Goal: Task Accomplishment & Management: Manage account settings

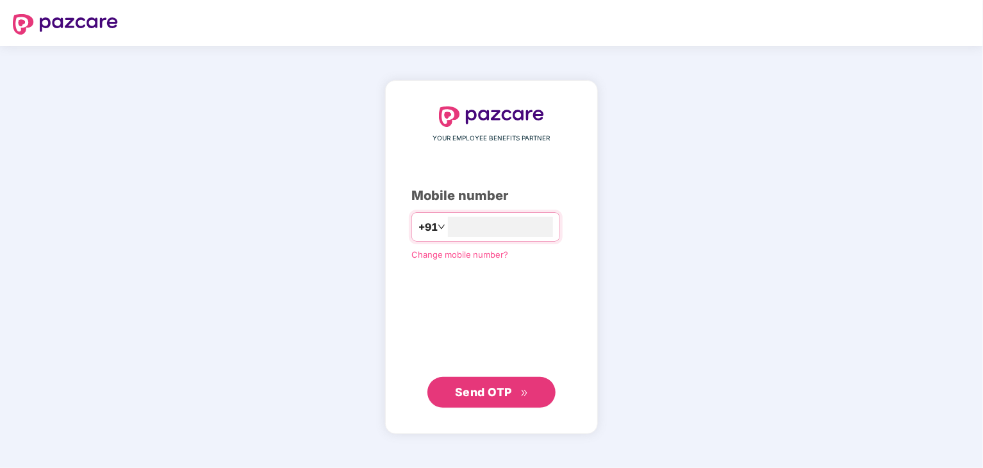
type input "**********"
click at [504, 399] on span "Send OTP" at bounding box center [492, 391] width 74 height 18
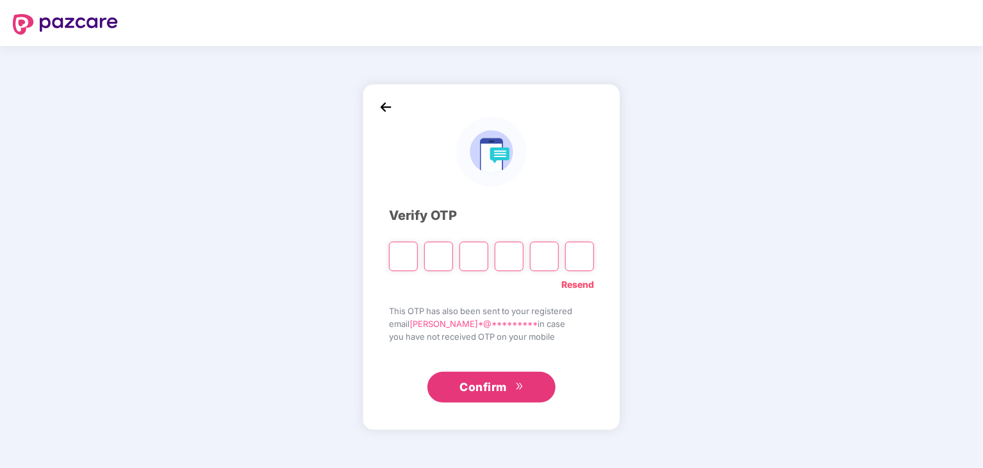
click at [407, 256] on input "Please enter verification code. Digit 1" at bounding box center [403, 255] width 29 height 29
type input "*"
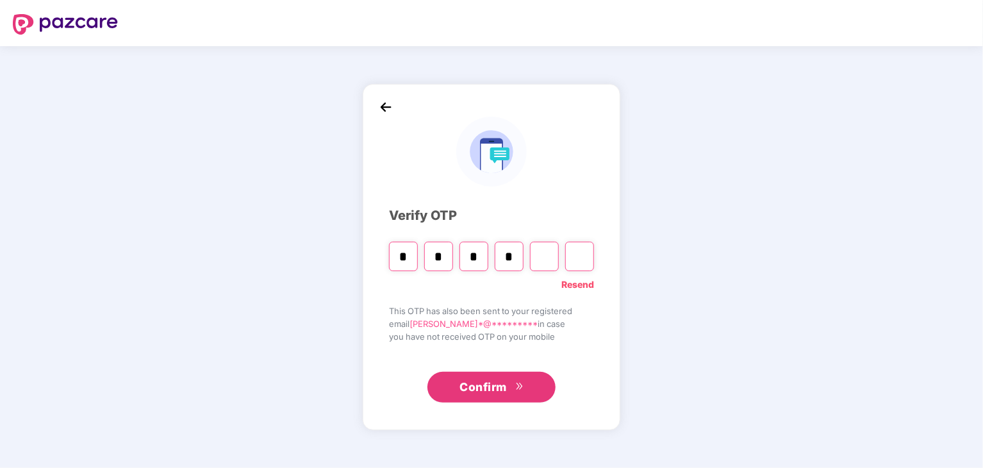
type input "*"
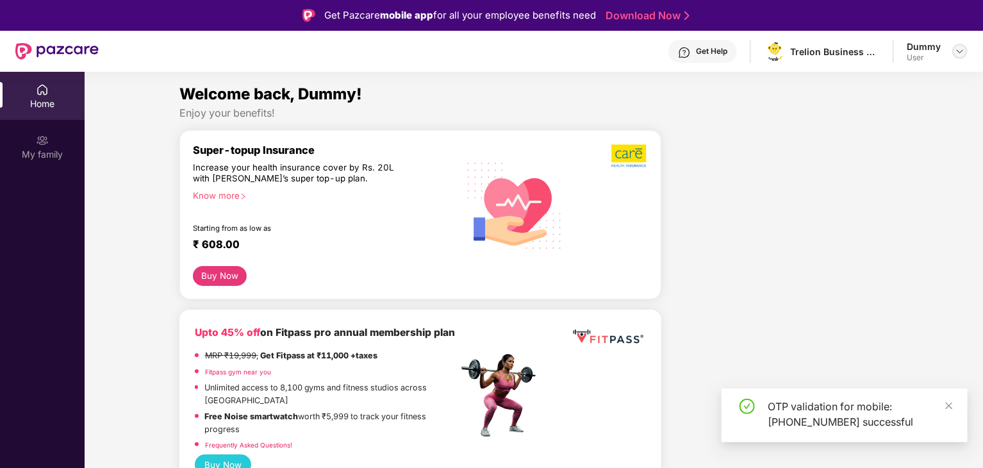
click at [960, 47] on img at bounding box center [959, 51] width 10 height 10
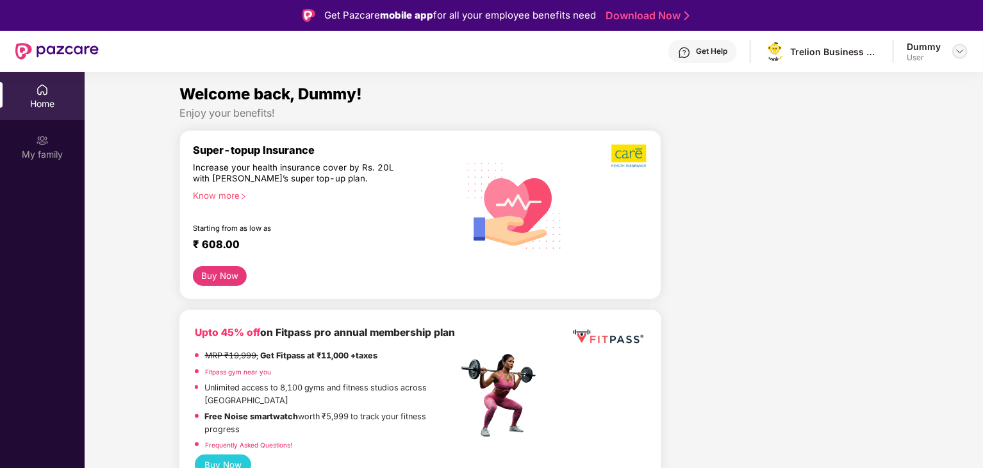
click at [958, 51] on img at bounding box center [959, 51] width 10 height 10
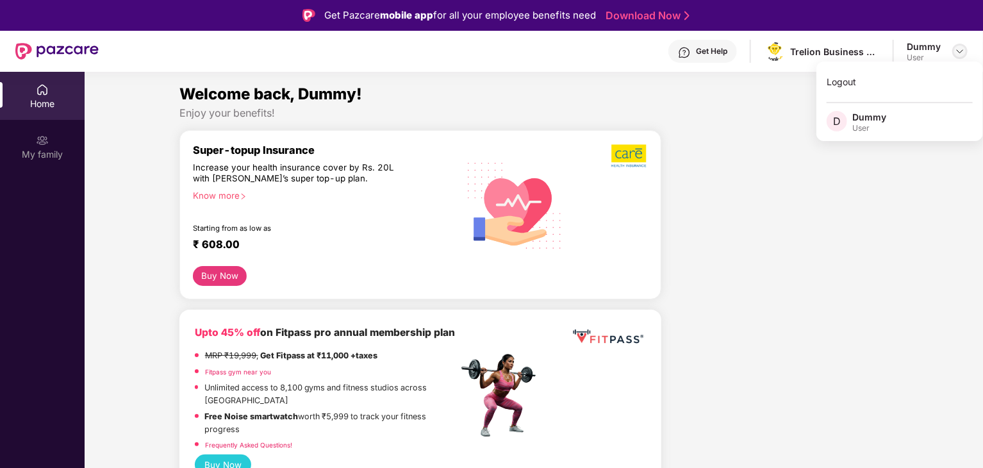
click at [958, 52] on img at bounding box center [959, 51] width 10 height 10
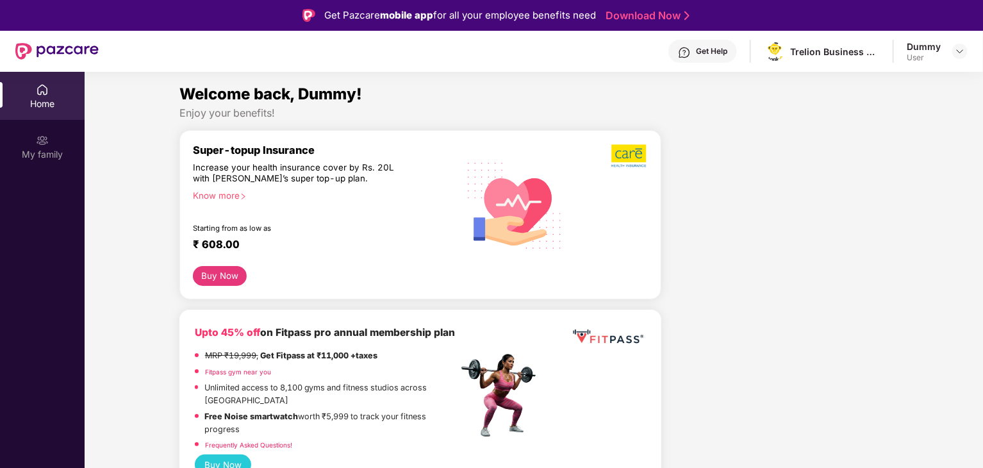
drag, startPoint x: 22, startPoint y: 103, endPoint x: 70, endPoint y: 361, distance: 262.7
click at [22, 103] on div "Home" at bounding box center [42, 103] width 85 height 13
click at [958, 57] on div at bounding box center [959, 51] width 15 height 15
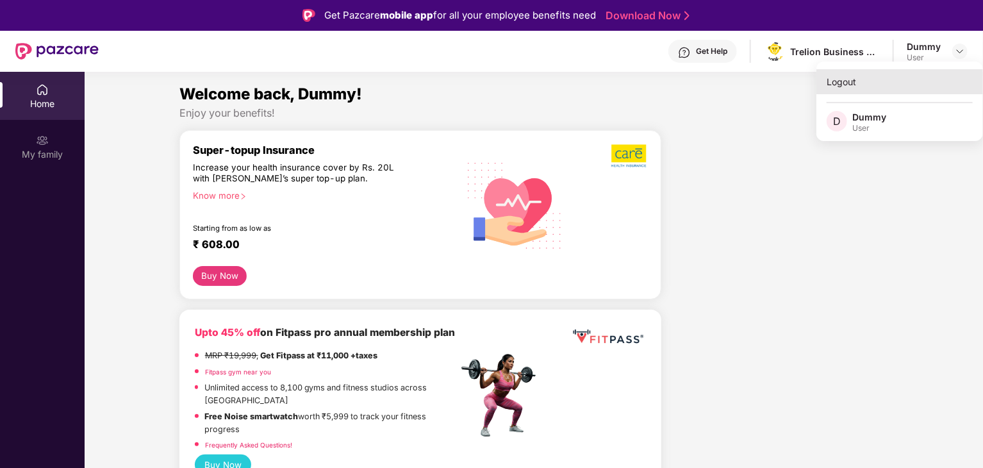
click at [849, 88] on div "Logout" at bounding box center [899, 81] width 167 height 25
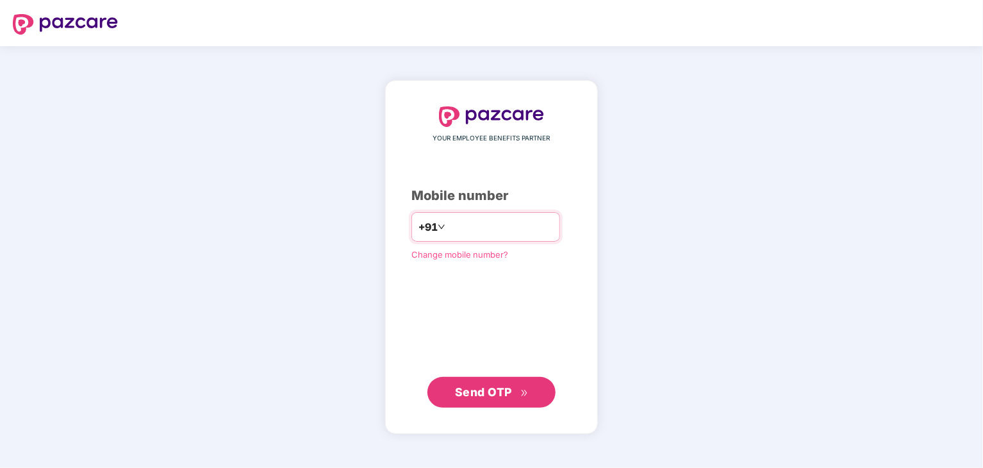
click at [476, 225] on input "number" at bounding box center [500, 226] width 105 height 20
type input "*"
type input "**********"
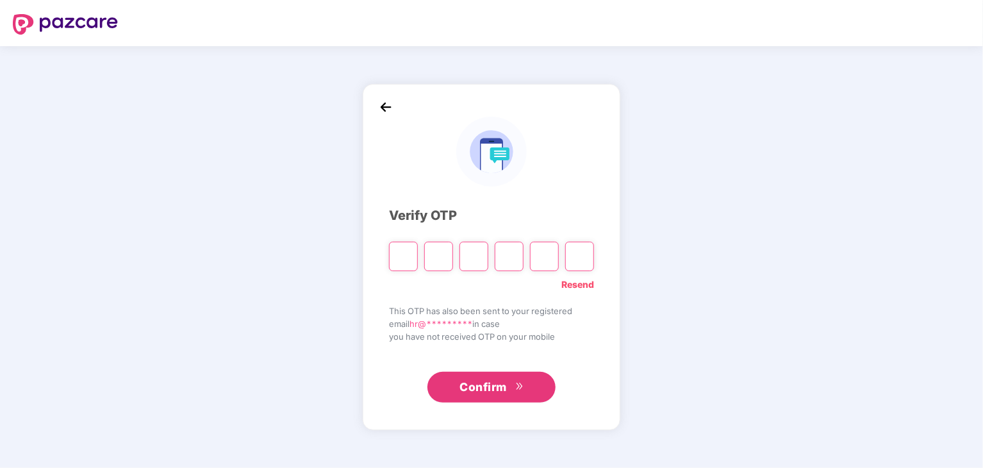
click at [746, 142] on div "Verify OTP Resend This OTP has also been sent to your registered email hr@*****…" at bounding box center [491, 256] width 983 height 421
click at [413, 261] on input "Please enter verification code. Digit 1" at bounding box center [403, 255] width 29 height 29
paste input "*"
type input "*"
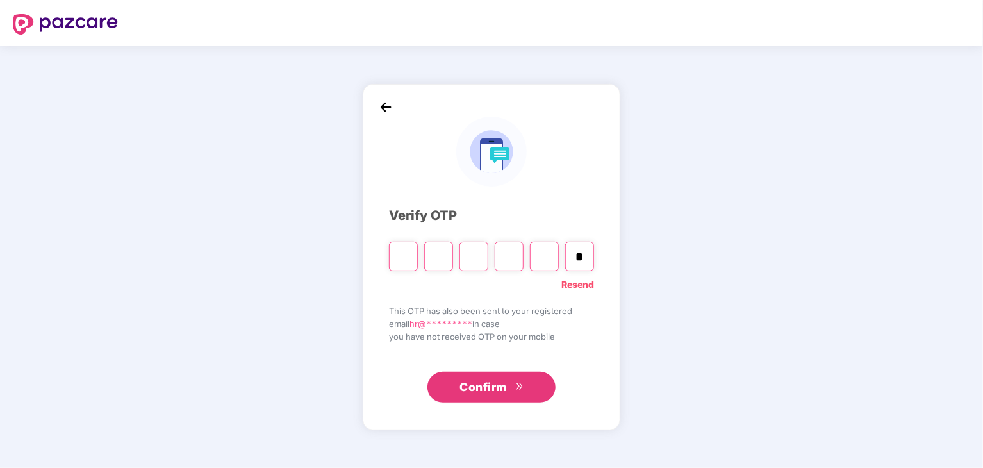
type input "*"
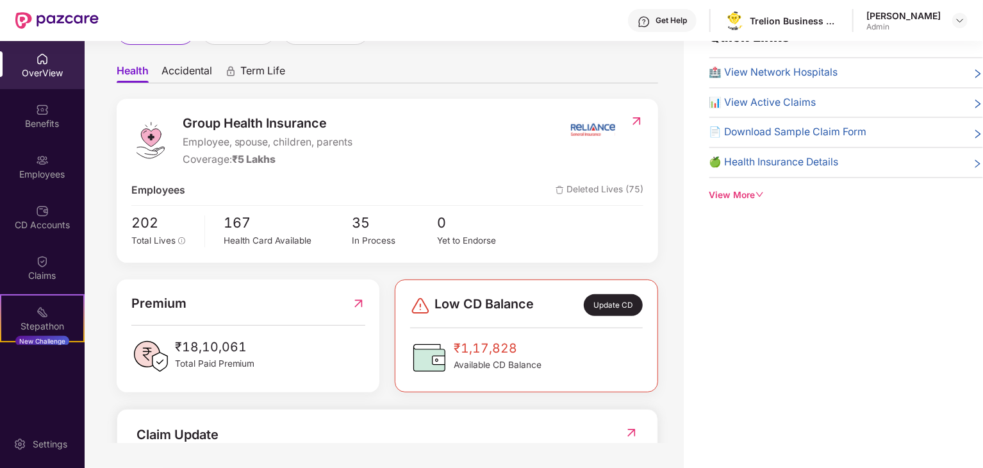
scroll to position [41, 0]
click at [51, 172] on div "Employees" at bounding box center [42, 174] width 85 height 13
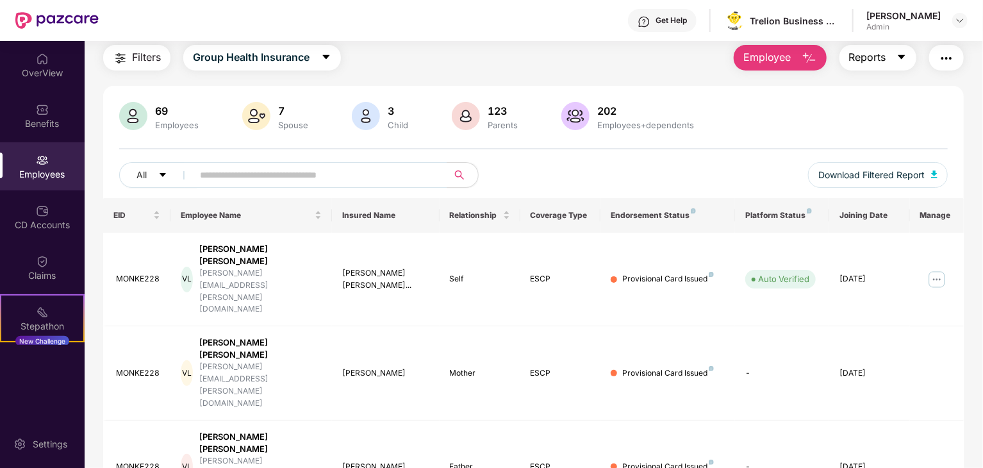
click at [876, 59] on span "Reports" at bounding box center [867, 57] width 37 height 16
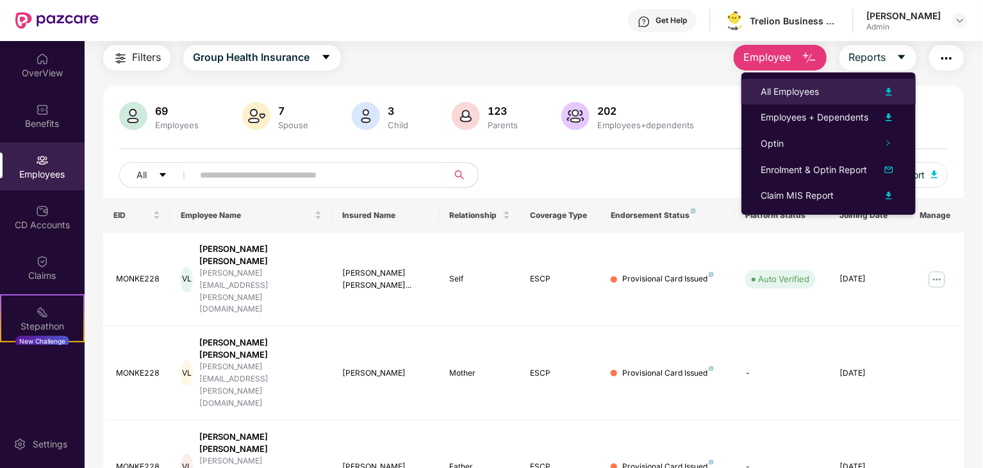
click at [817, 96] on div "All Employees" at bounding box center [789, 92] width 58 height 14
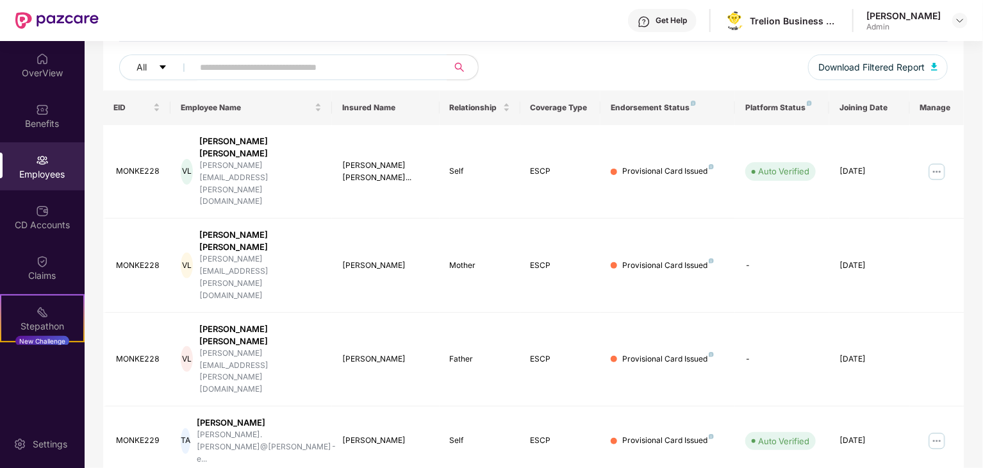
scroll to position [0, 0]
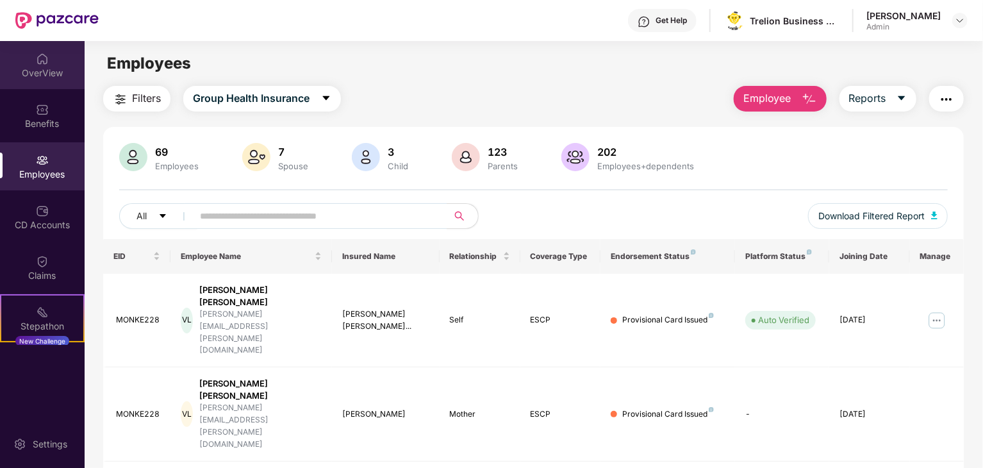
click at [66, 67] on div "OverView" at bounding box center [42, 73] width 85 height 13
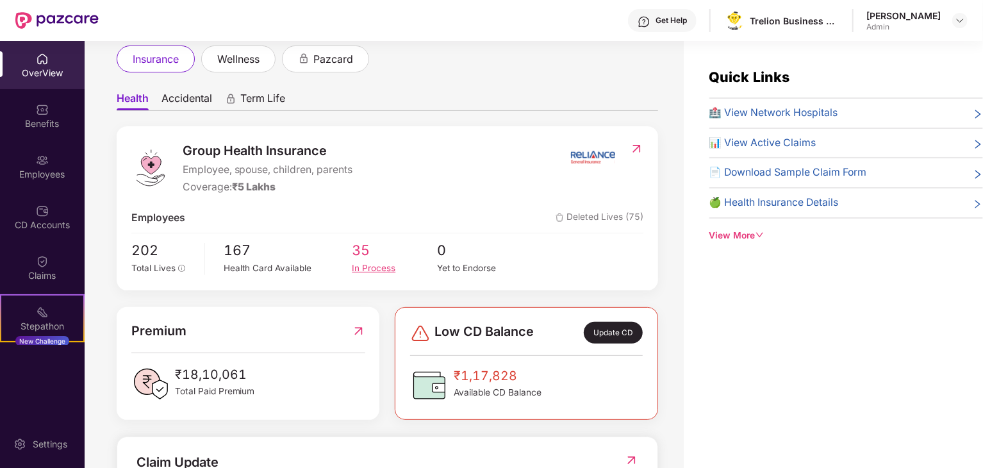
scroll to position [168, 0]
